Goal: Information Seeking & Learning: Learn about a topic

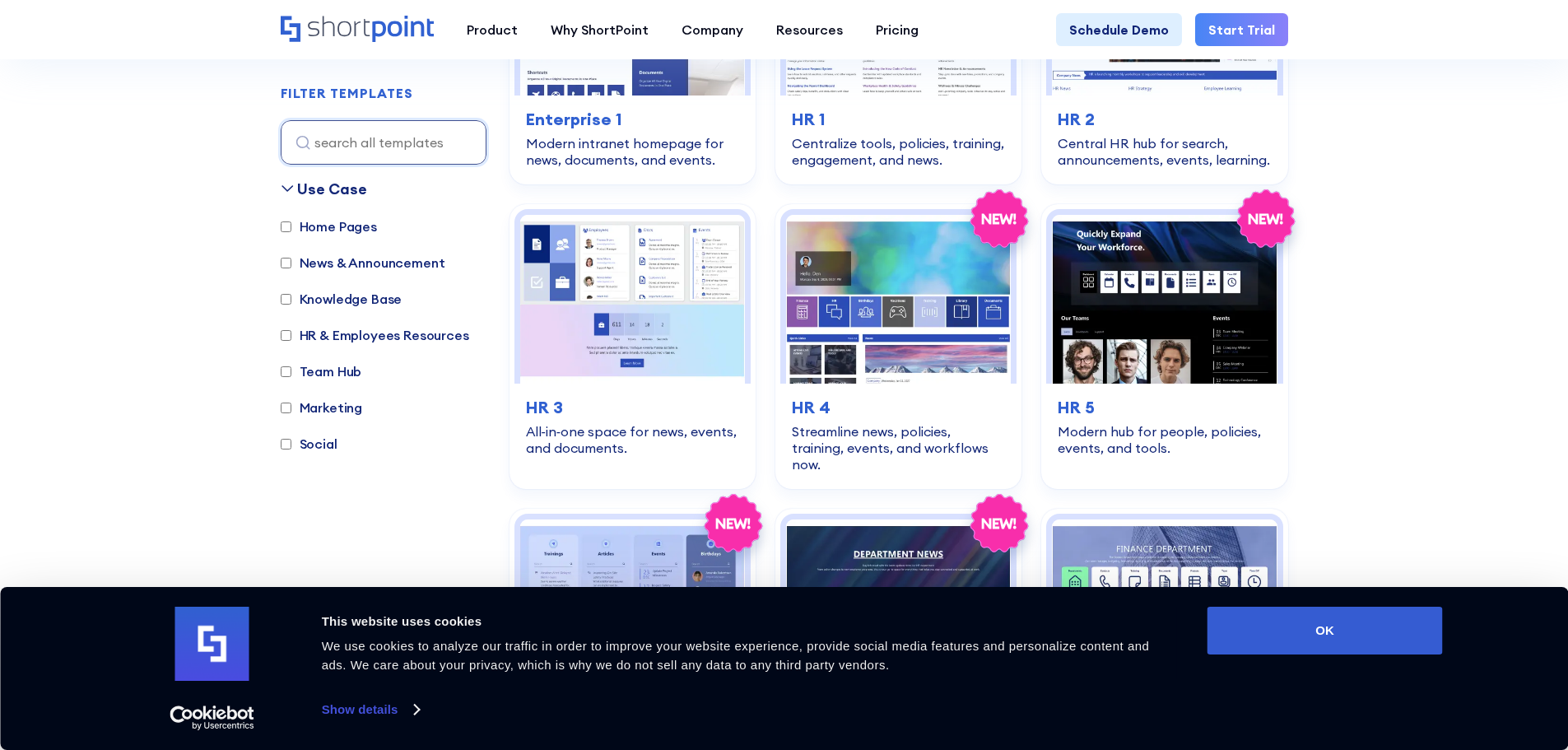
scroll to position [658, 0]
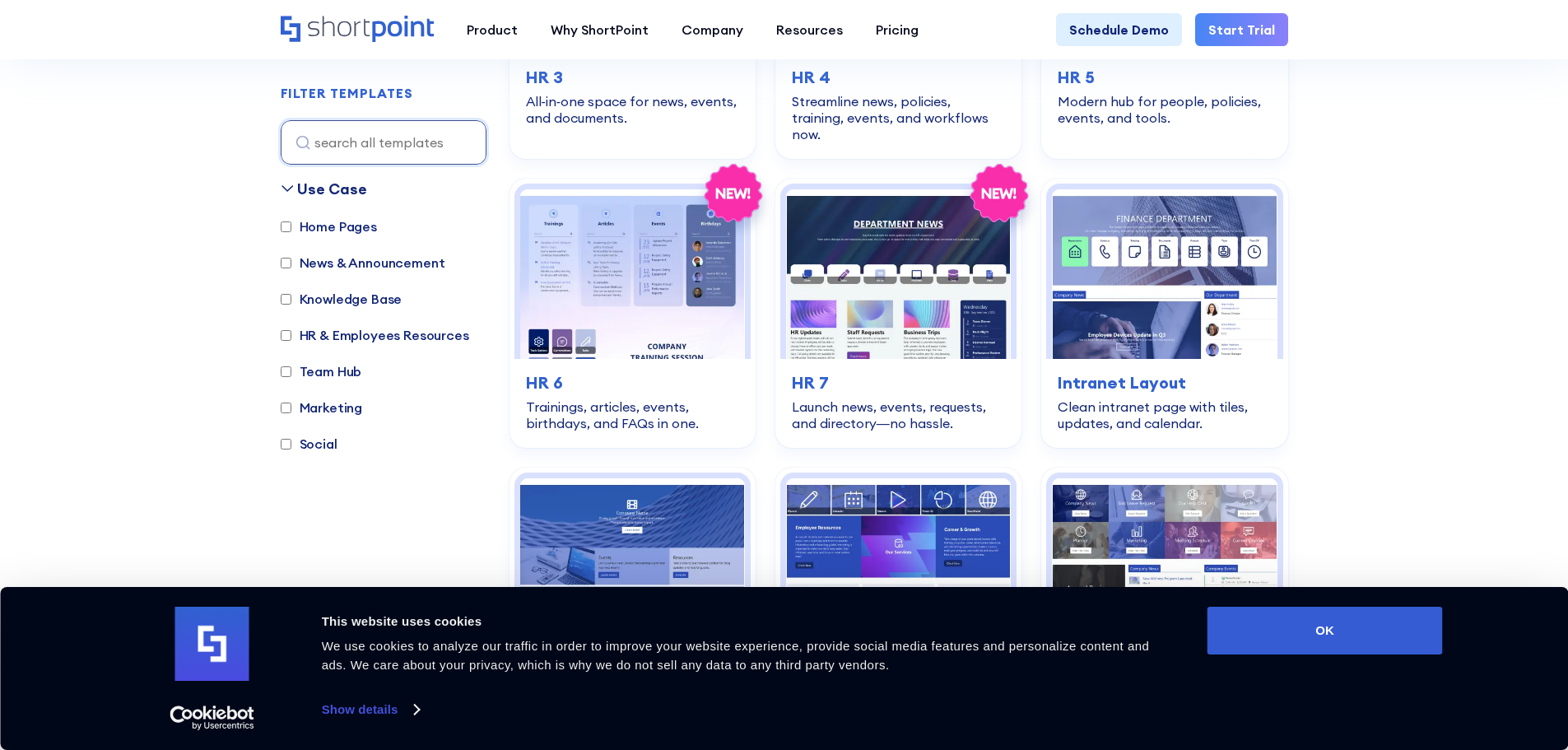
click at [325, 227] on label "Home Pages" at bounding box center [329, 226] width 96 height 19
click at [291, 227] on input "Home Pages" at bounding box center [286, 226] width 11 height 11
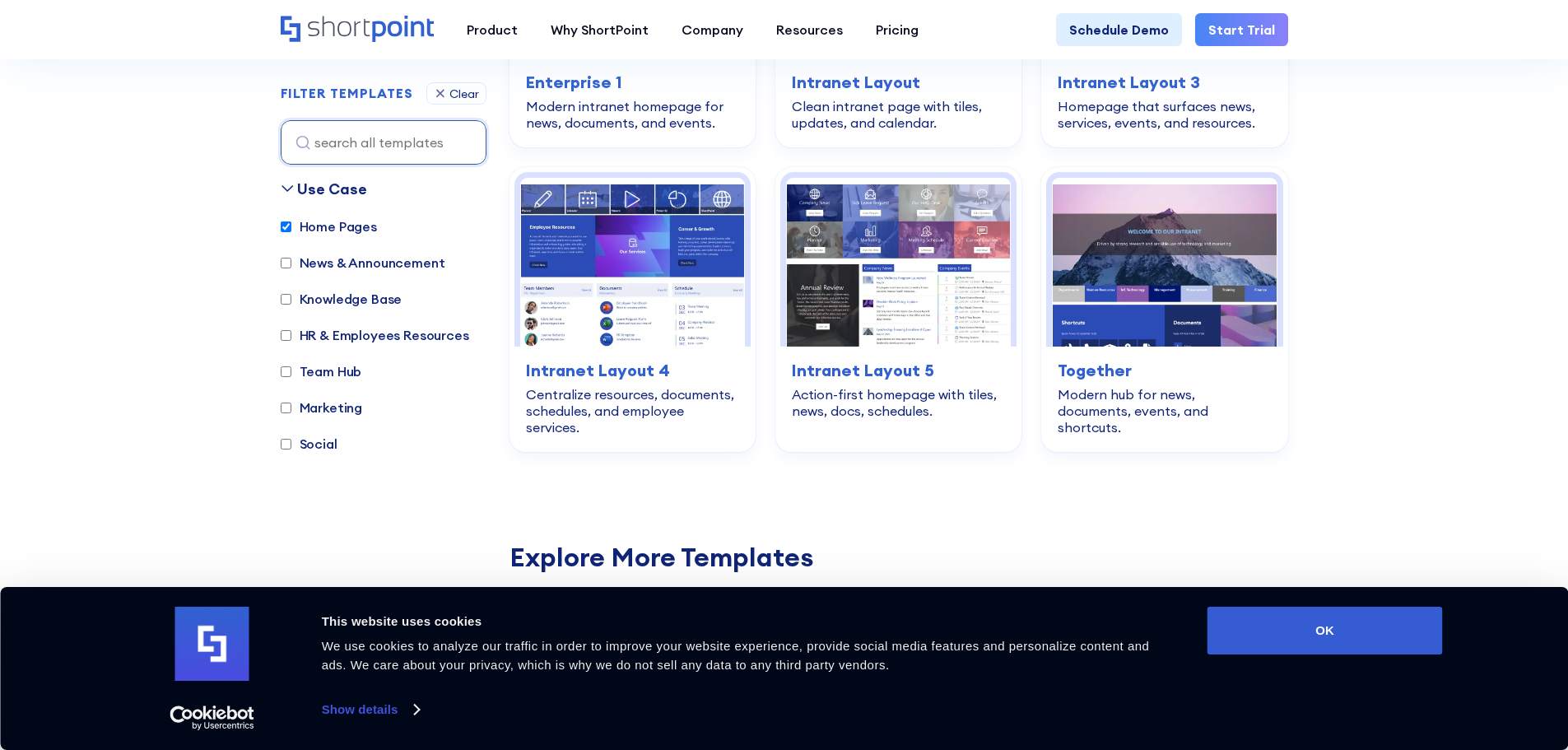
scroll to position [491, 0]
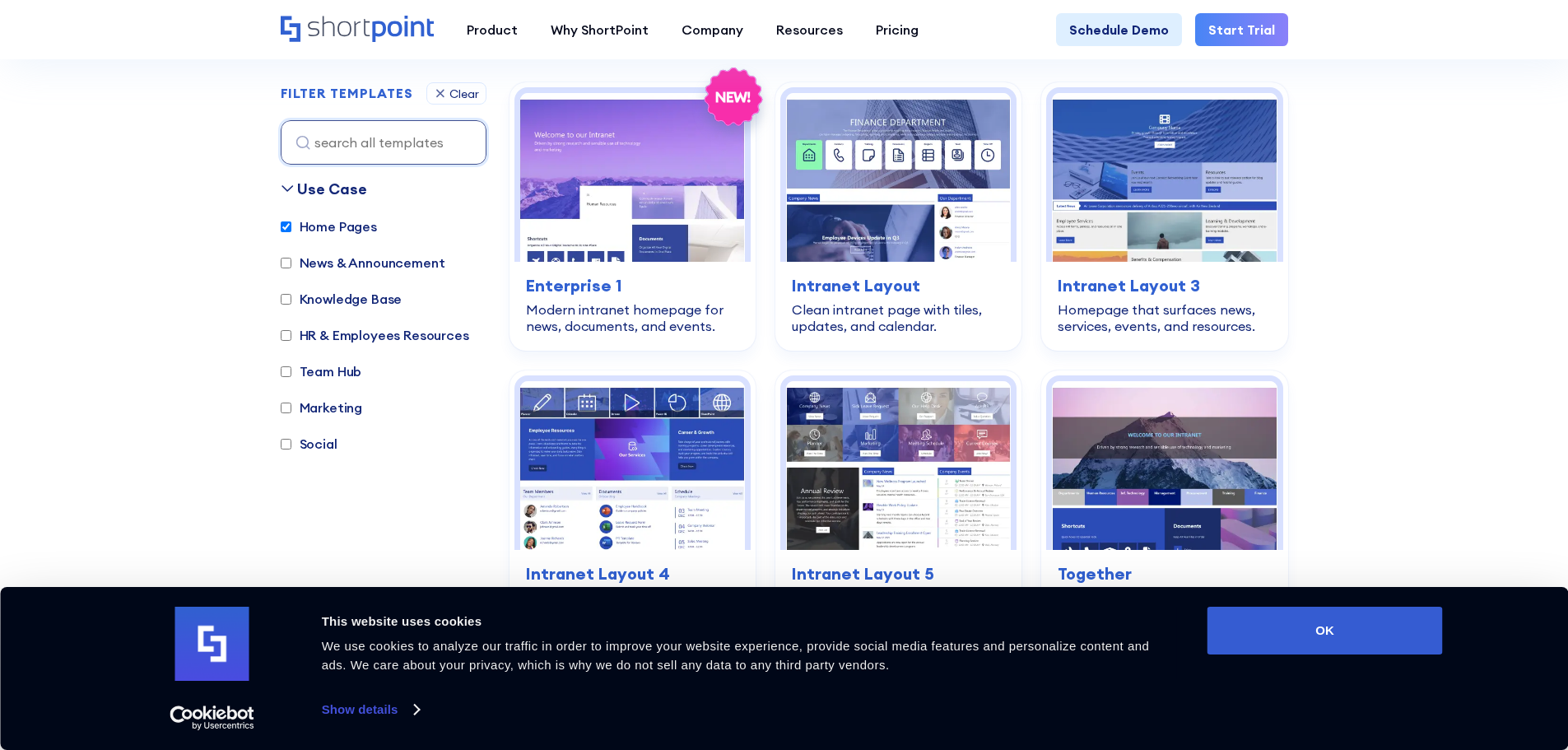
click at [325, 227] on label "Home Pages" at bounding box center [329, 226] width 96 height 19
click at [291, 227] on input "Home Pages" at bounding box center [286, 226] width 11 height 11
checkbox input "false"
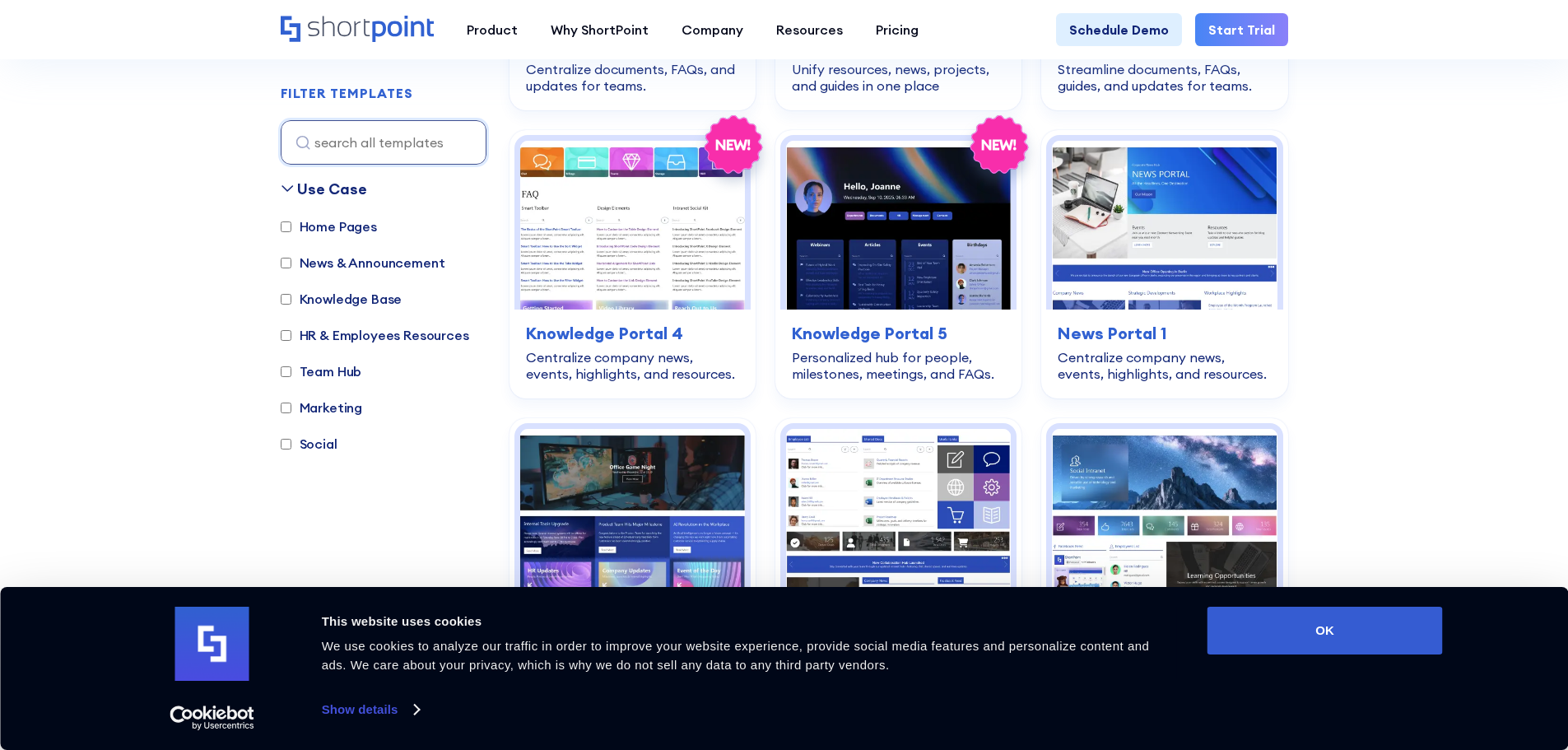
scroll to position [1973, 0]
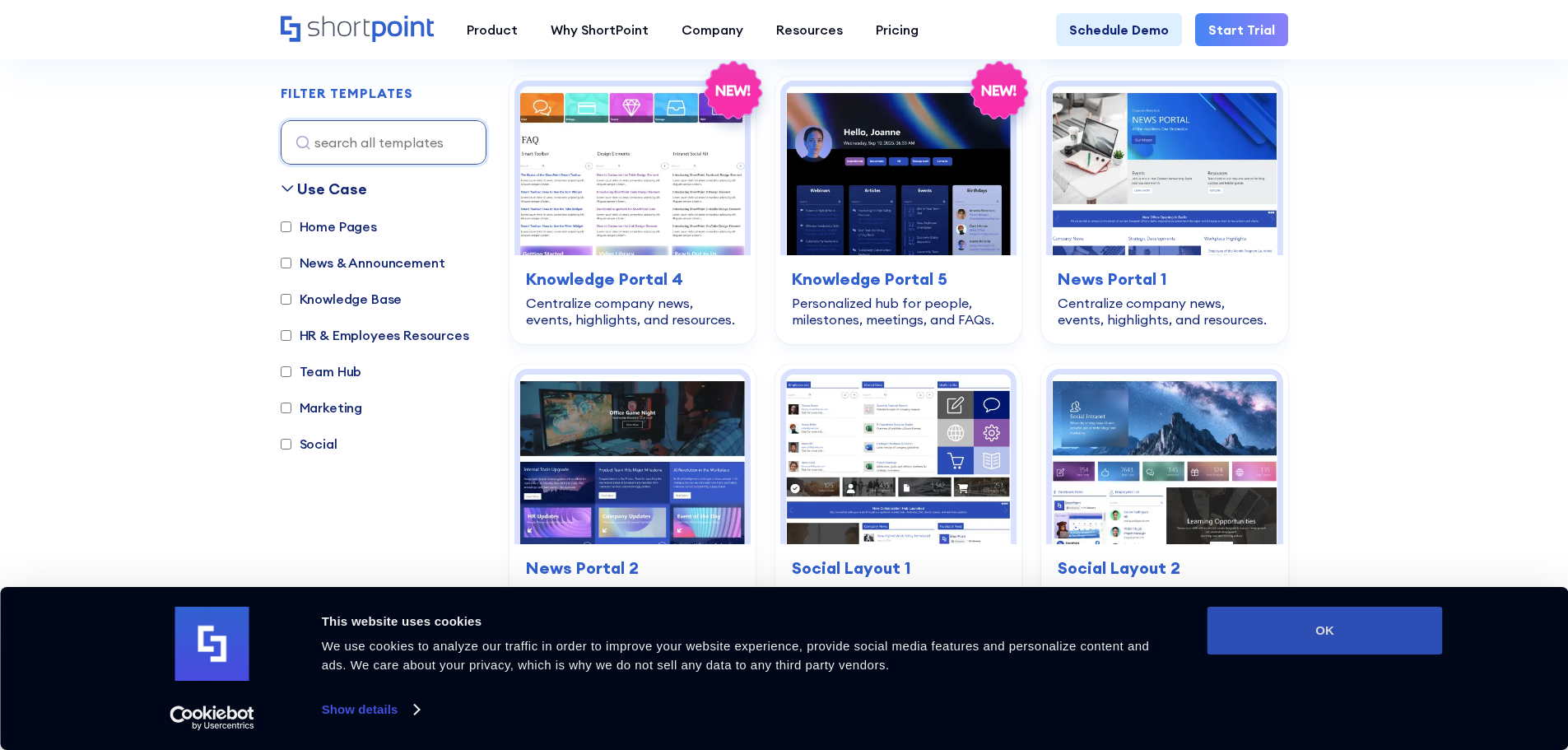
click at [1307, 607] on button "OK" at bounding box center [1325, 630] width 235 height 47
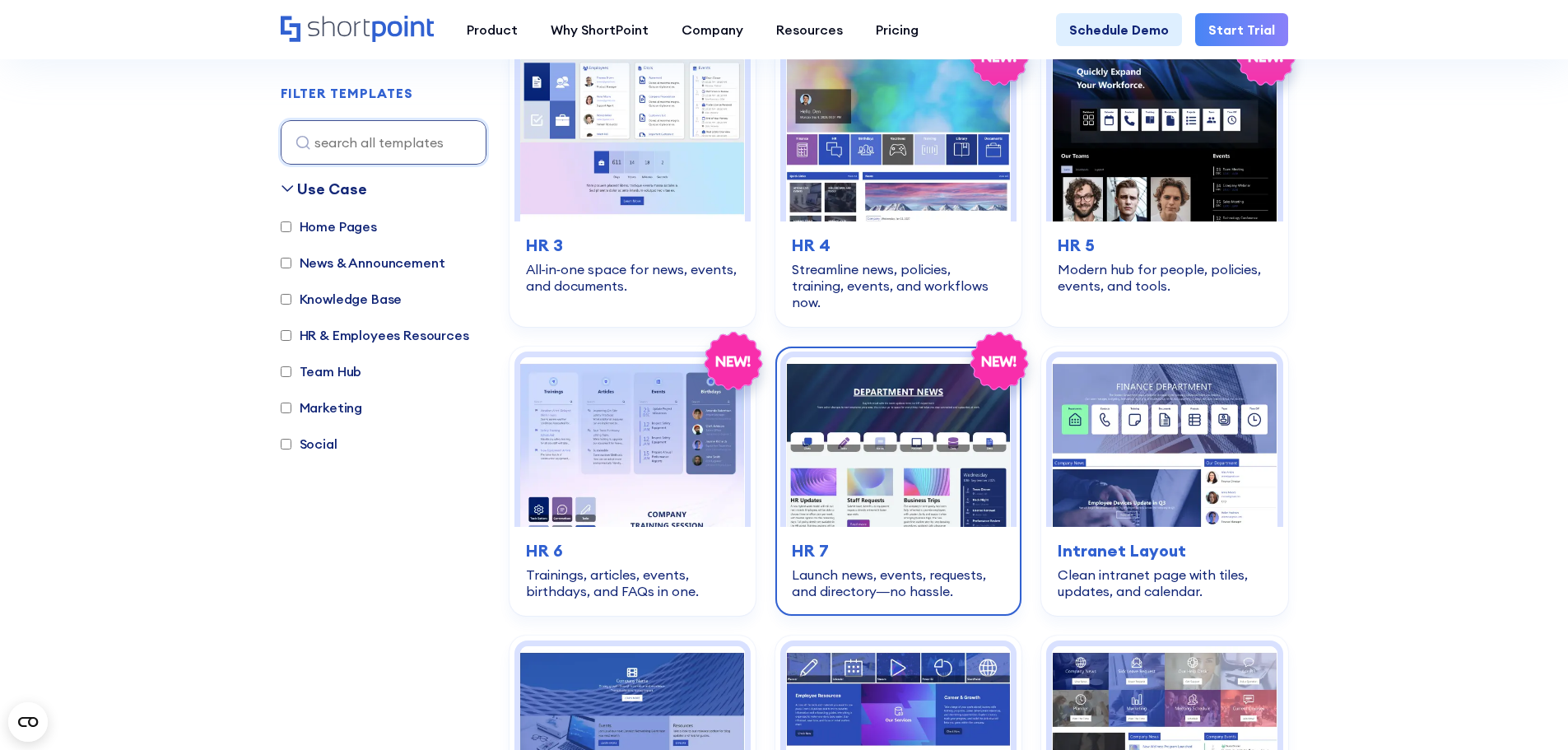
scroll to position [737, 0]
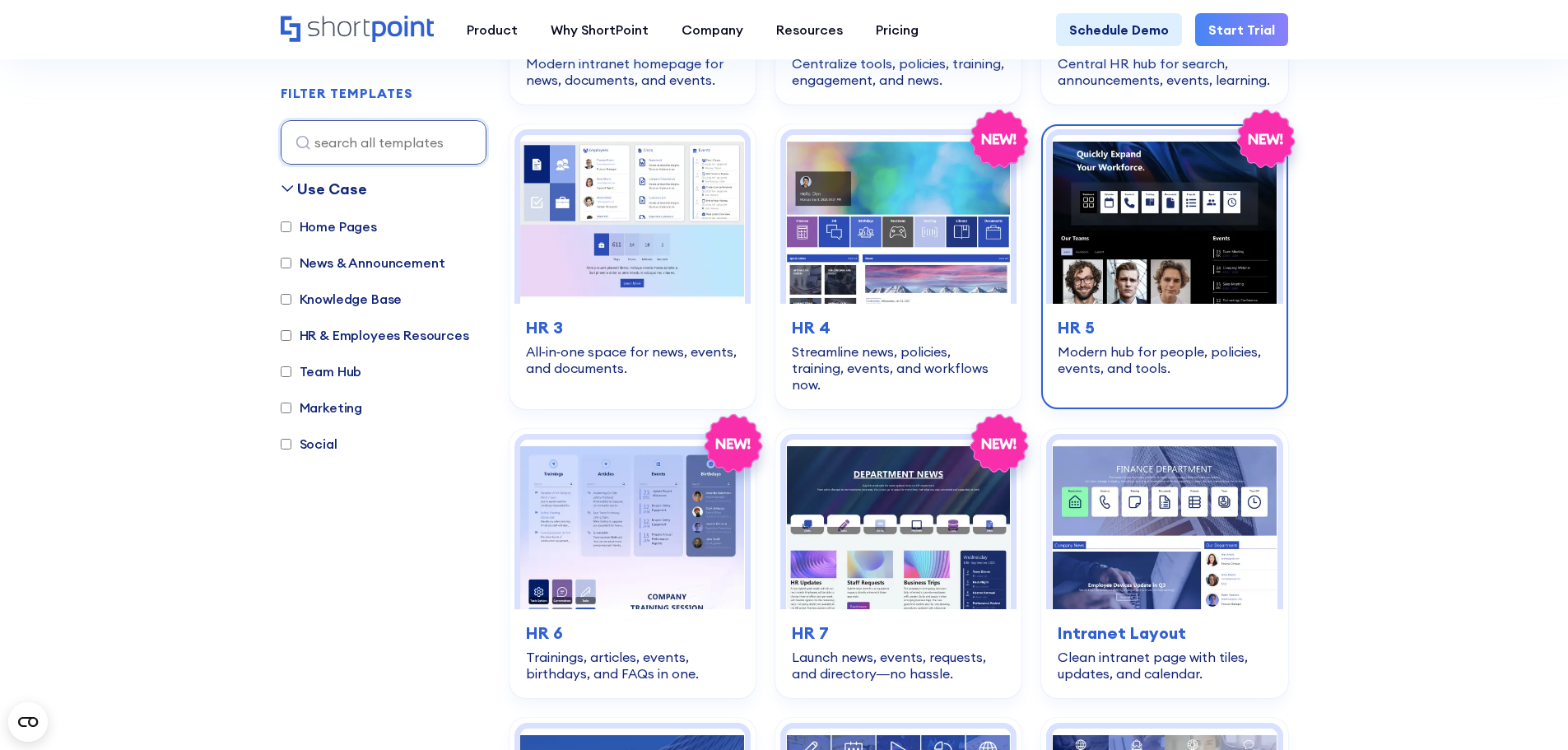
click at [1218, 305] on div "hr-employees-resources HR 5 Modern hub for people, policies, events, and tools." at bounding box center [1164, 346] width 236 height 84
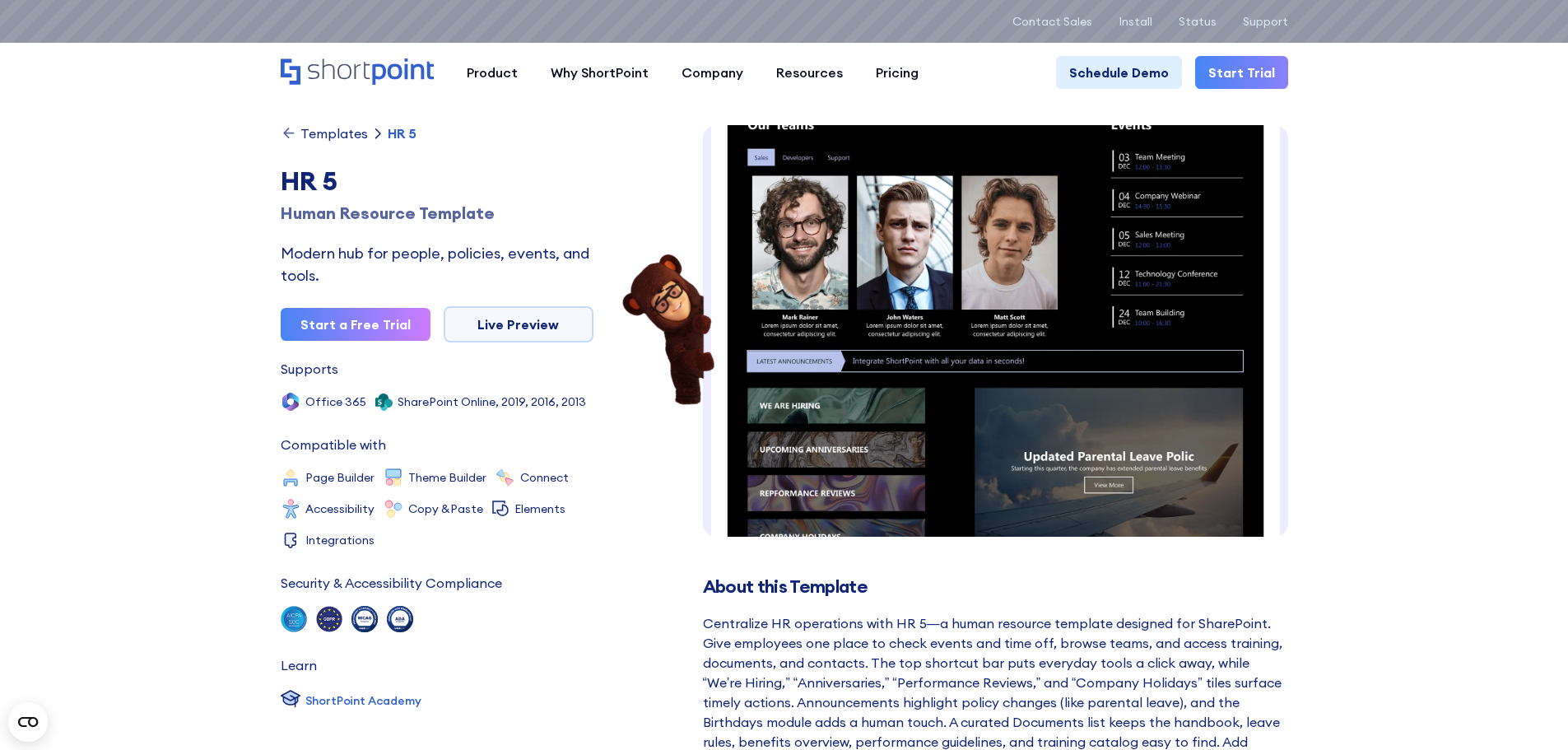
scroll to position [57, 0]
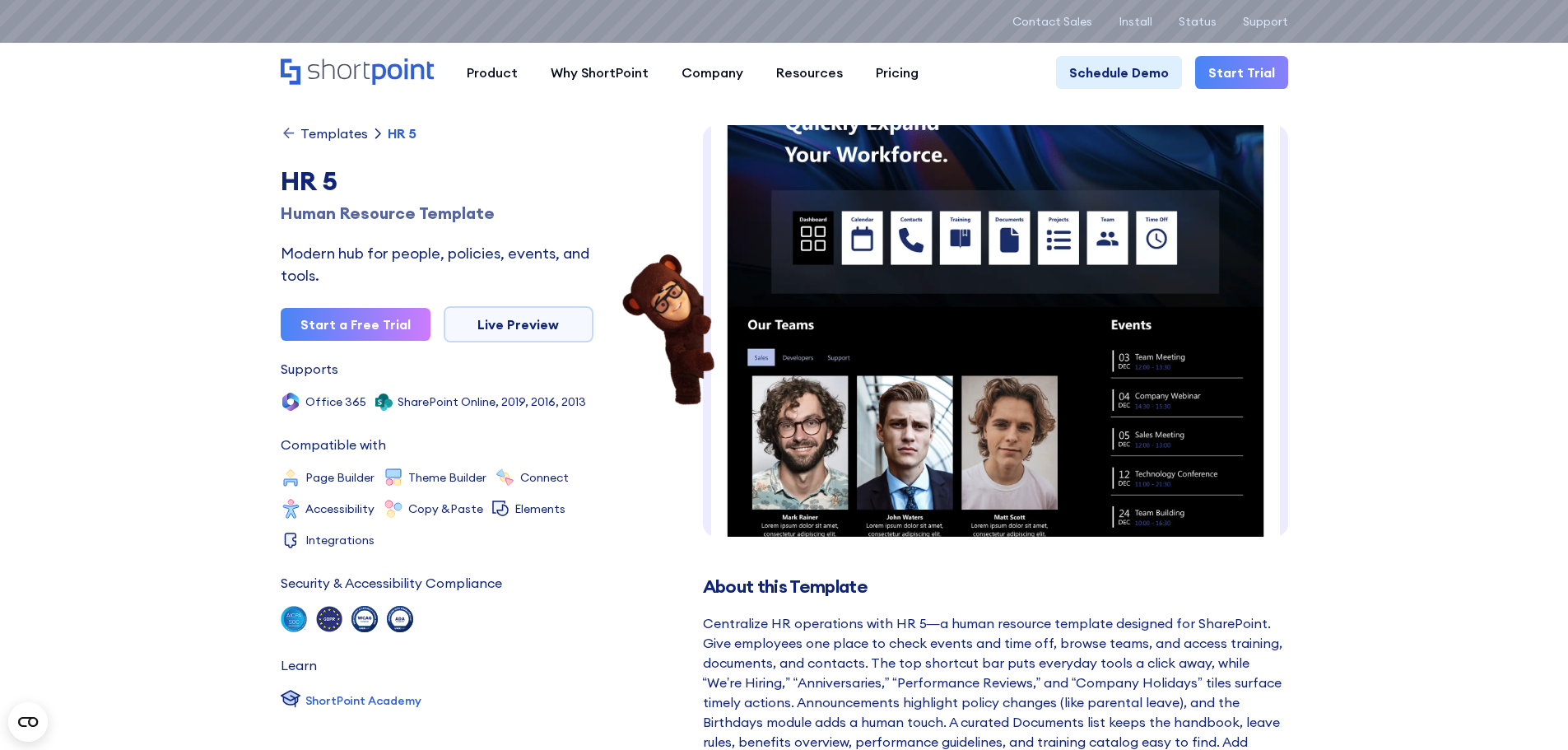
click at [1255, 236] on img at bounding box center [995, 568] width 585 height 999
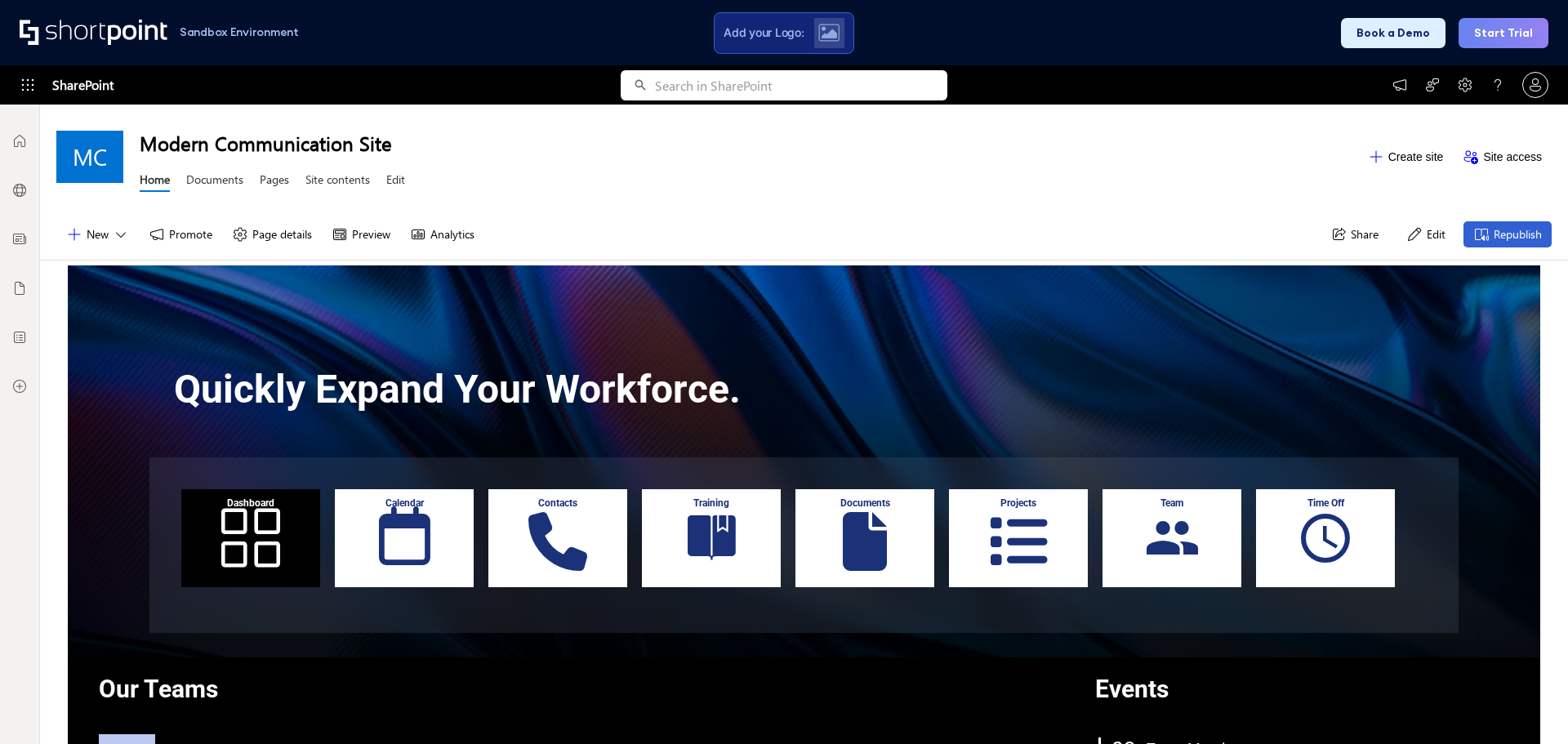
click at [281, 182] on link "Pages" at bounding box center [274, 181] width 30 height 20
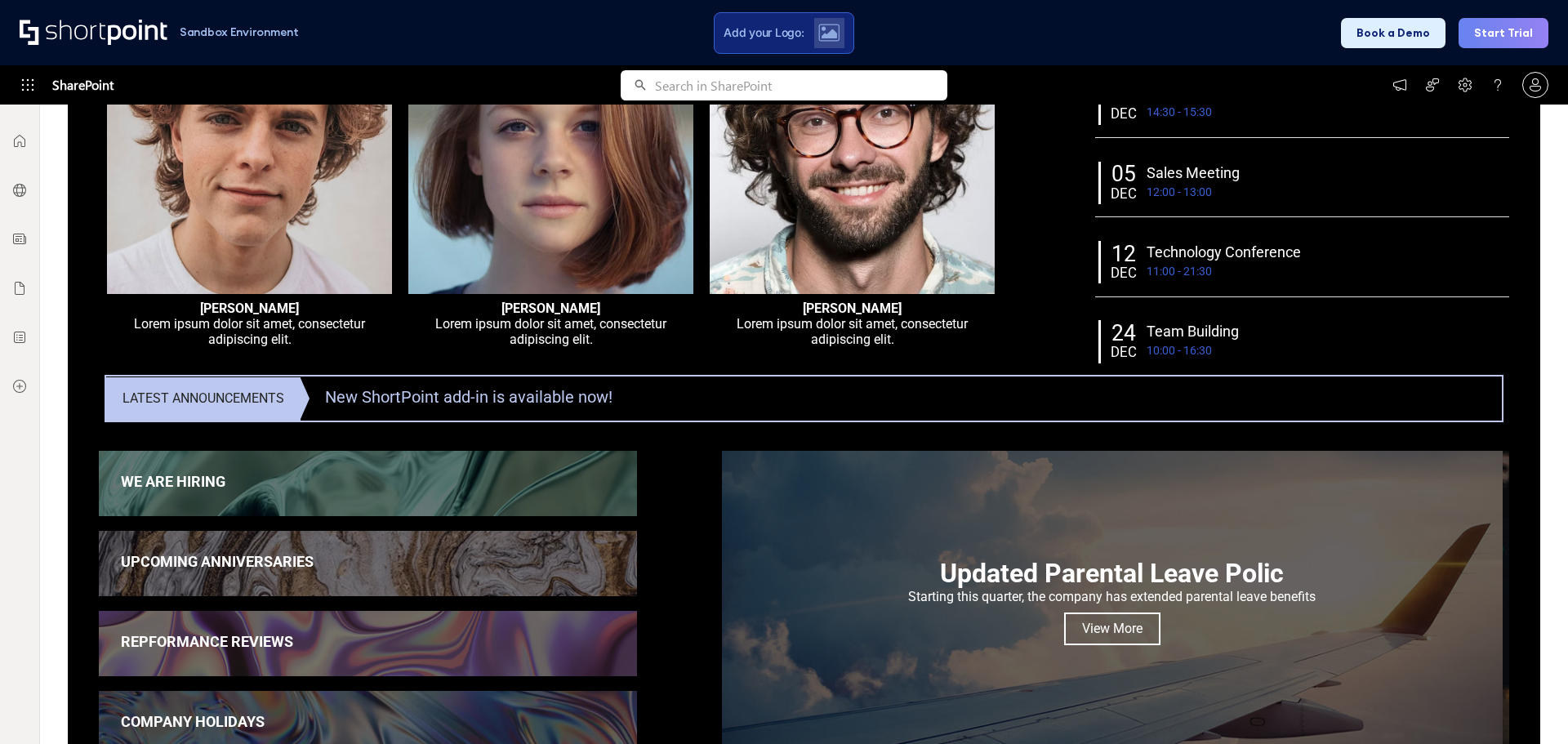
scroll to position [245, 0]
